Goal: Book appointment/travel/reservation

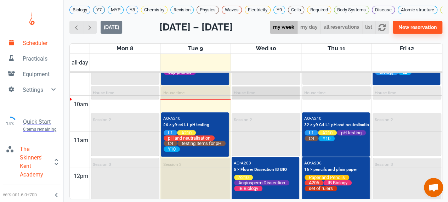
scroll to position [335, 0]
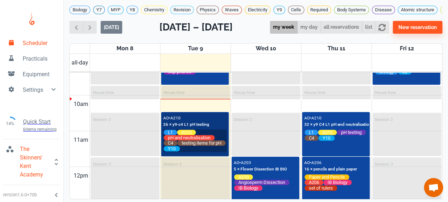
click at [220, 133] on div "L1 A210 pH and neutralisation C4 testing items for pH Y10" at bounding box center [194, 140] width 63 height 23
click at [201, 125] on div "AO • A210 26 × y9-c4 L1 pH testing" at bounding box center [186, 121] width 46 height 14
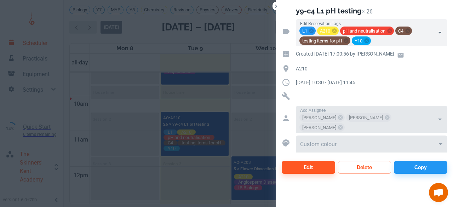
click at [232, 105] on div at bounding box center [226, 103] width 453 height 207
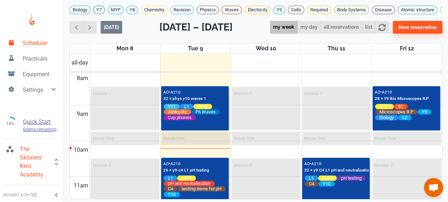
scroll to position [275, 0]
